Goal: Transaction & Acquisition: Purchase product/service

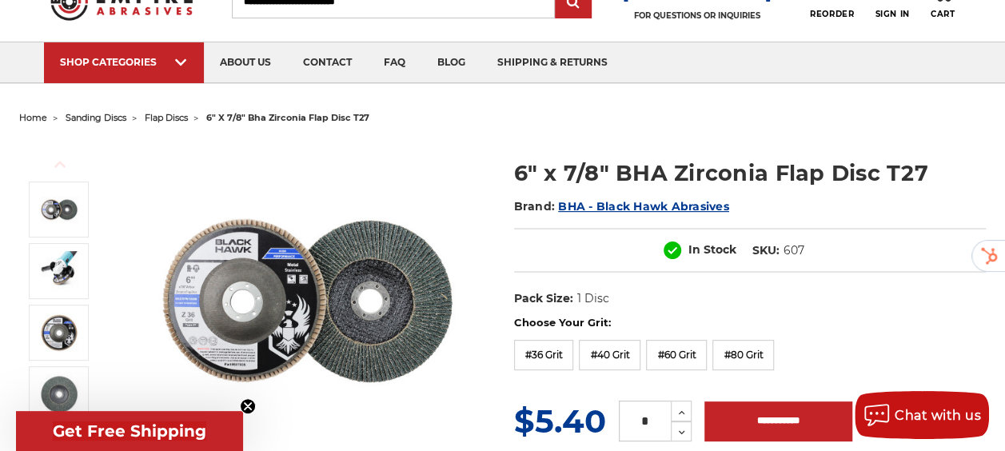
scroll to position [69, 0]
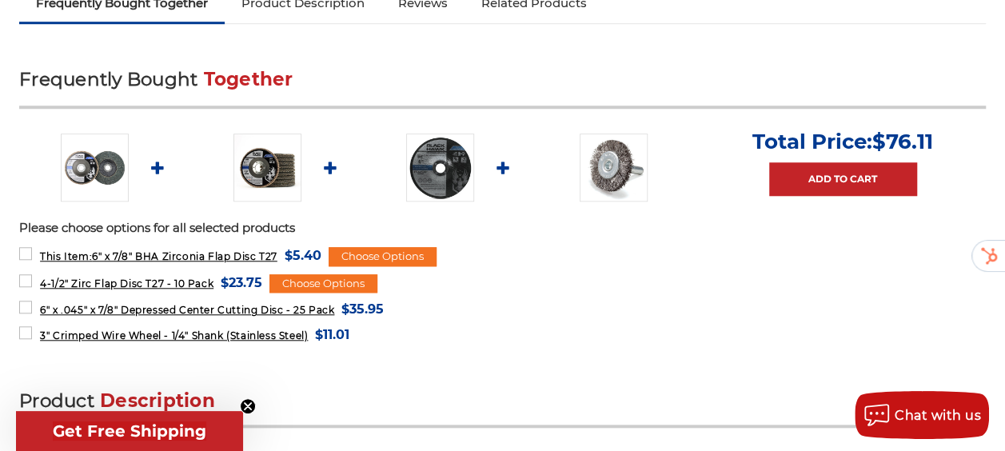
scroll to position [618, 0]
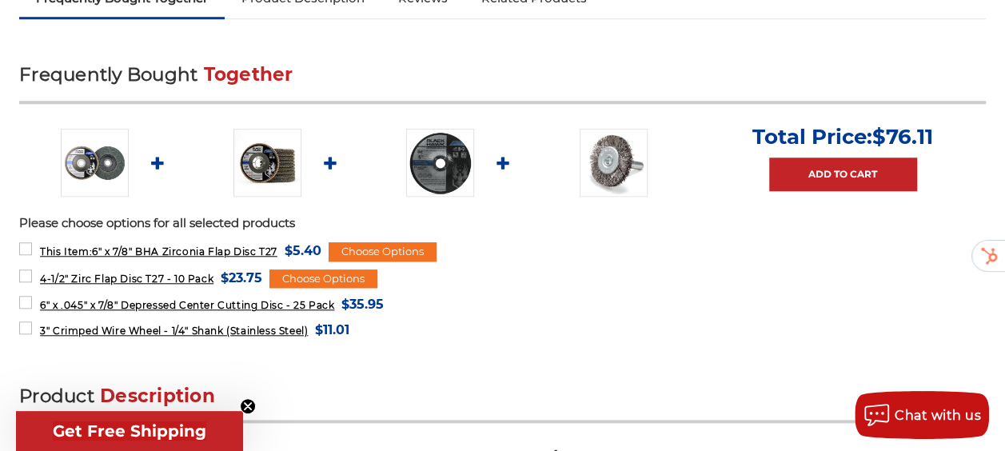
click at [302, 194] on img at bounding box center [268, 163] width 68 height 68
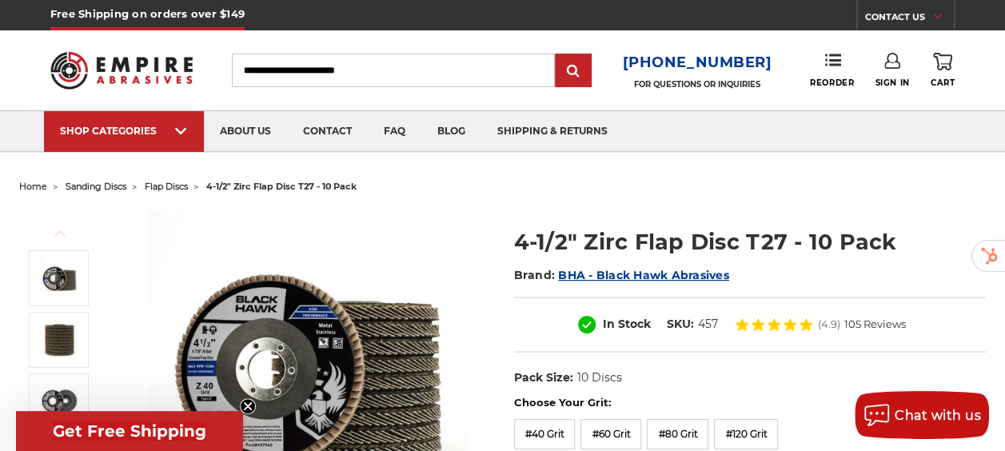
click at [352, 78] on input "Search" at bounding box center [393, 71] width 323 height 34
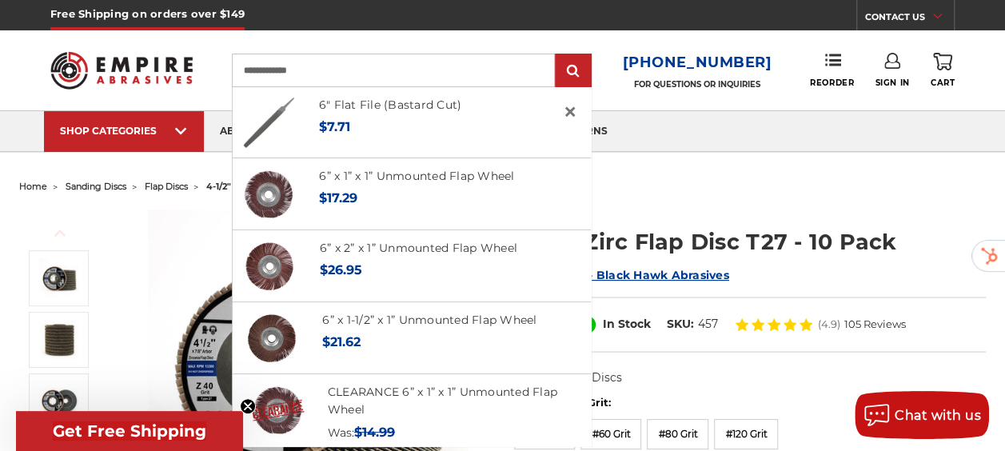
type input "**********"
click at [558, 55] on input "submit" at bounding box center [574, 71] width 32 height 32
